Goal: Obtain resource: Obtain resource

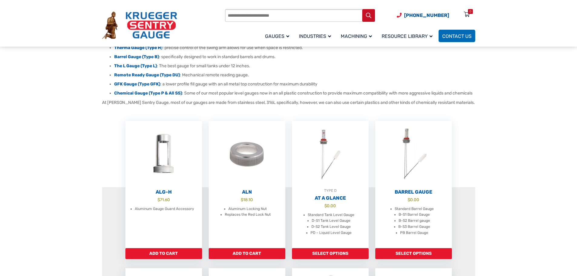
scroll to position [121, 0]
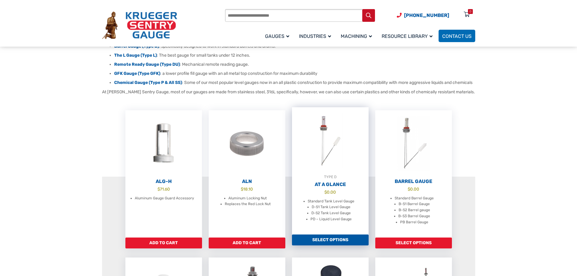
click at [334, 187] on h2 "At A Glance" at bounding box center [330, 184] width 77 height 6
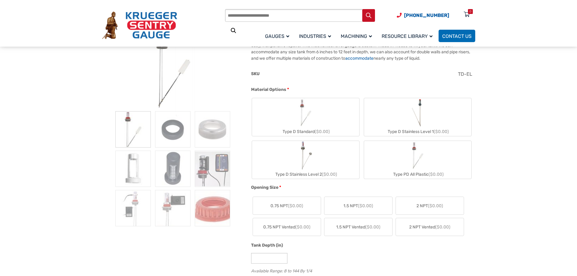
scroll to position [121, 0]
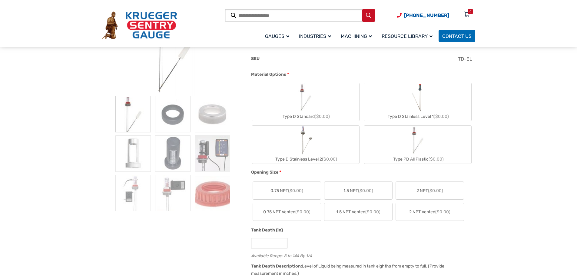
click at [347, 186] on label "1.5 NPT ($0.00)" at bounding box center [358, 191] width 68 height 18
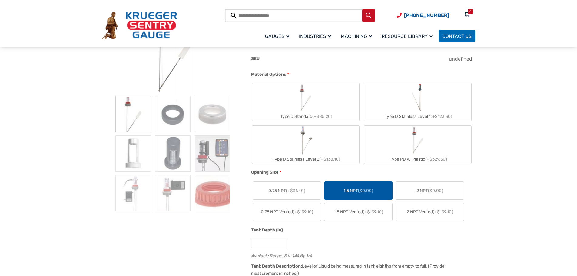
click at [127, 114] on img at bounding box center [132, 114] width 35 height 36
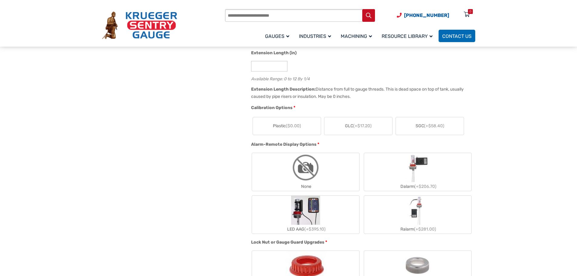
scroll to position [363, 0]
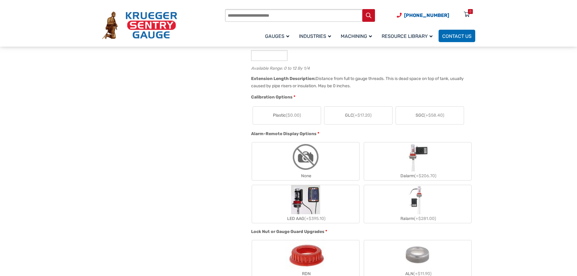
click at [327, 164] on label "None" at bounding box center [305, 161] width 107 height 38
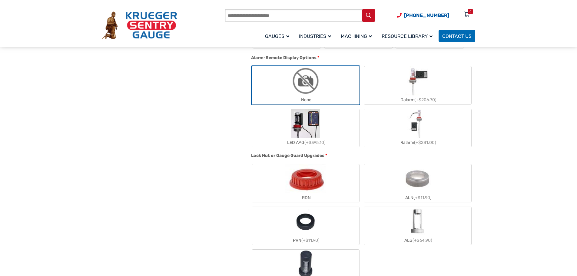
scroll to position [454, 0]
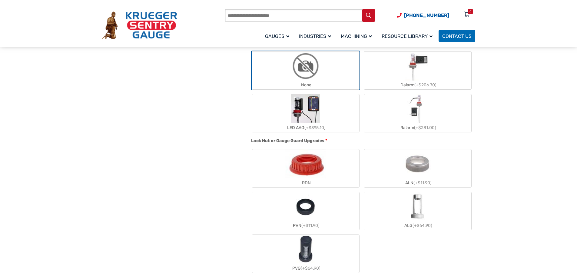
click at [322, 163] on img "RDN" at bounding box center [305, 163] width 41 height 29
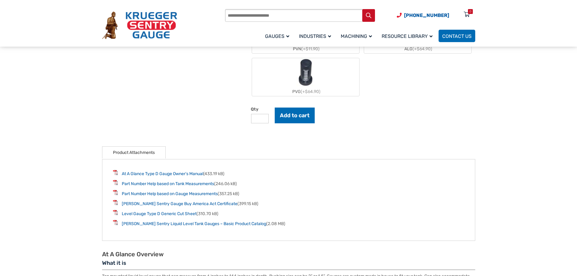
scroll to position [636, 0]
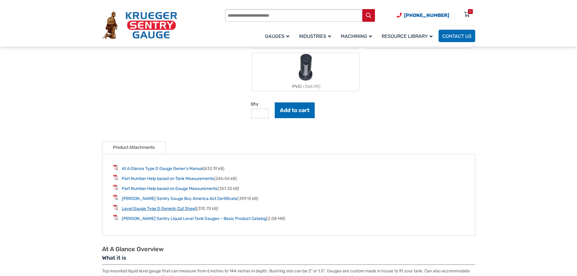
click at [173, 208] on link "Level Gauge Type D Generic Cut Sheet" at bounding box center [159, 208] width 75 height 5
click at [155, 181] on link "Part Number Help based on Tank Measurements" at bounding box center [168, 178] width 92 height 5
click at [157, 190] on link "Part Number Help based on Gauge Measurements" at bounding box center [170, 188] width 96 height 5
